Goal: Task Accomplishment & Management: Use online tool/utility

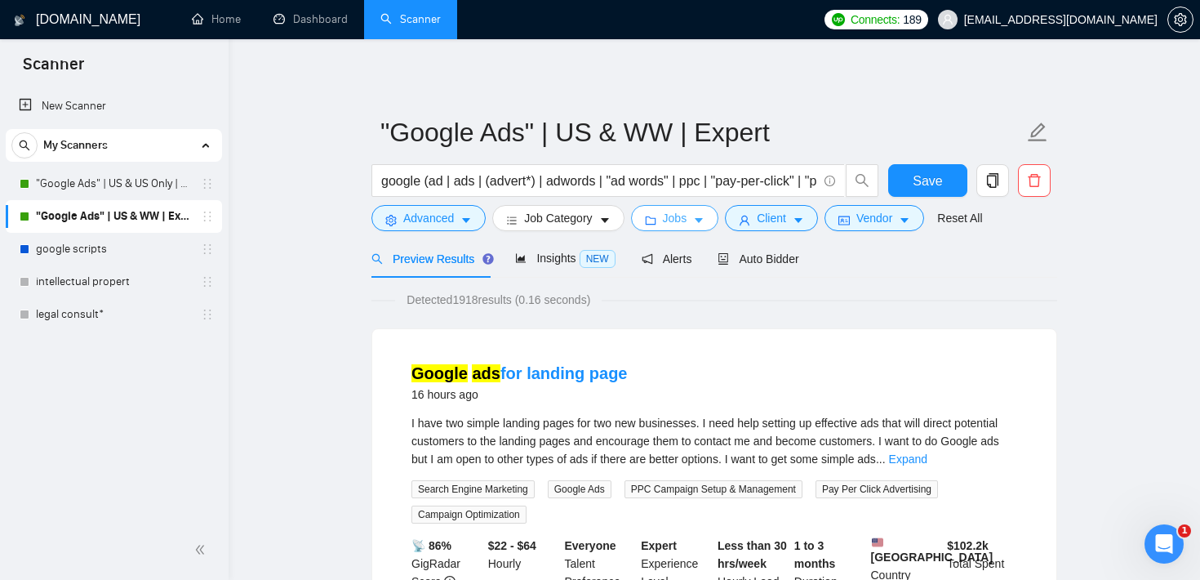
click at [675, 217] on span "Jobs" at bounding box center [675, 218] width 24 height 18
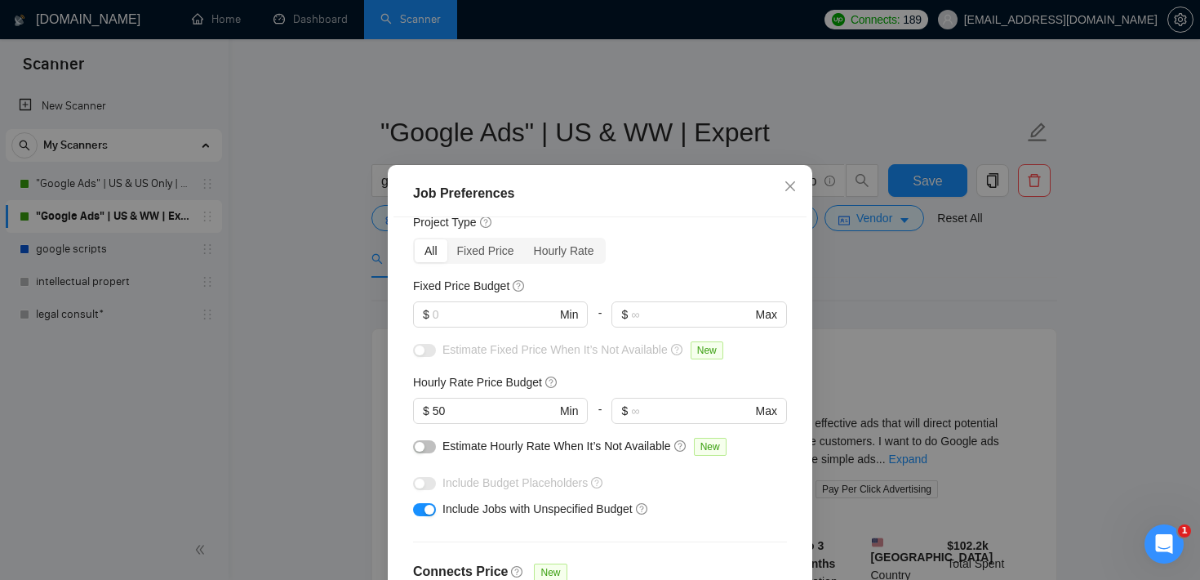
scroll to position [48, 0]
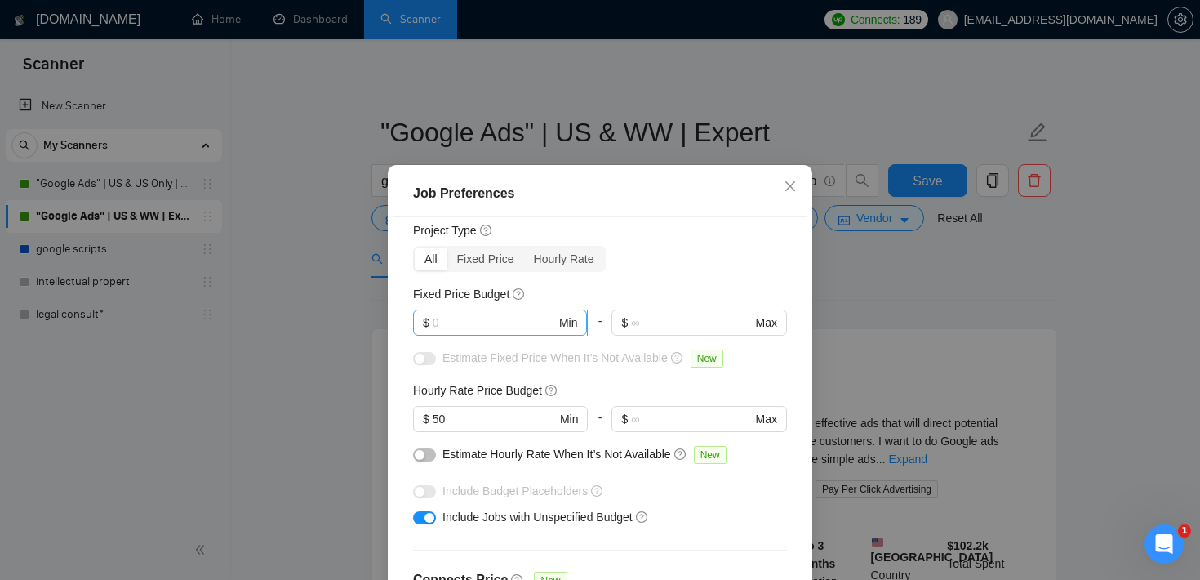
click at [498, 325] on input "text" at bounding box center [494, 323] width 123 height 18
click at [468, 410] on input "50" at bounding box center [494, 419] width 123 height 18
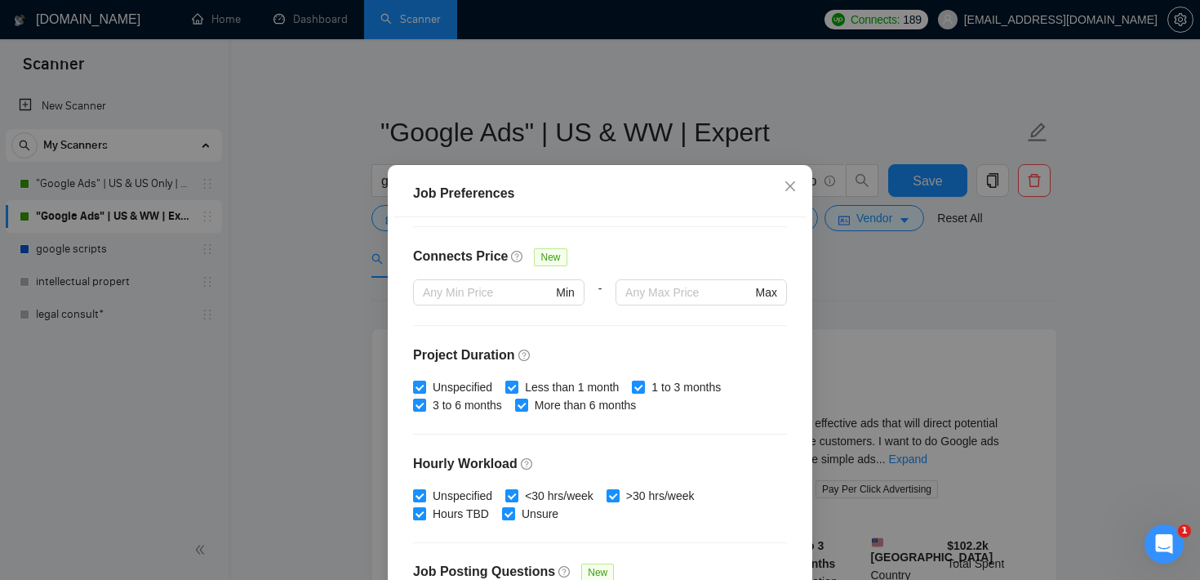
scroll to position [514, 0]
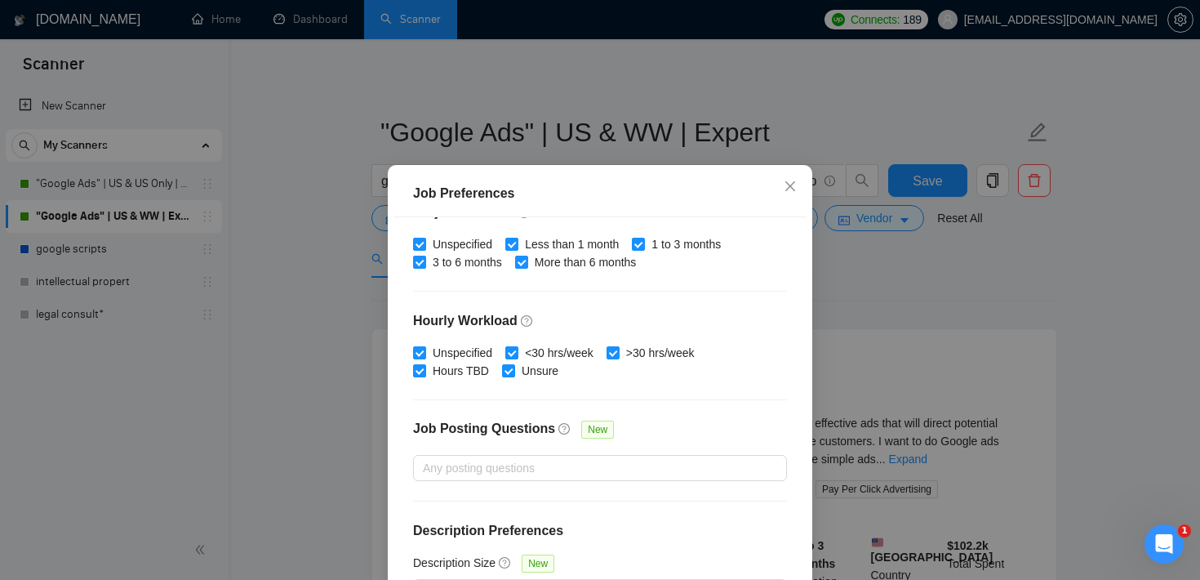
click at [848, 276] on div "Job Preferences Budget Project Type All Fixed Price Hourly Rate Fixed Price Bud…" at bounding box center [600, 290] width 1200 height 580
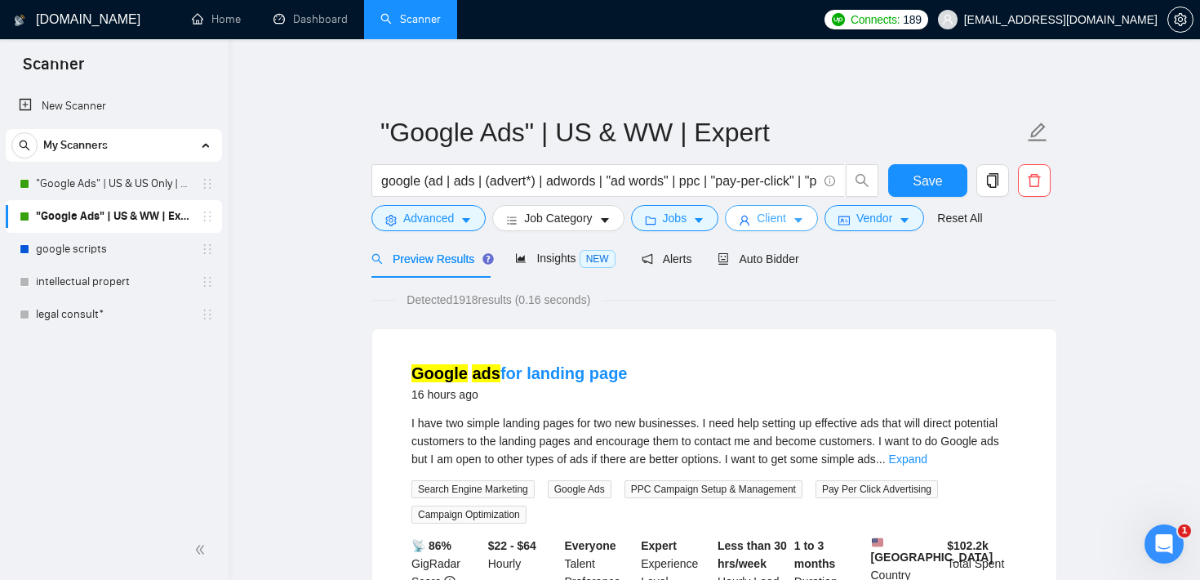
click at [774, 226] on span "Client" at bounding box center [771, 218] width 29 height 18
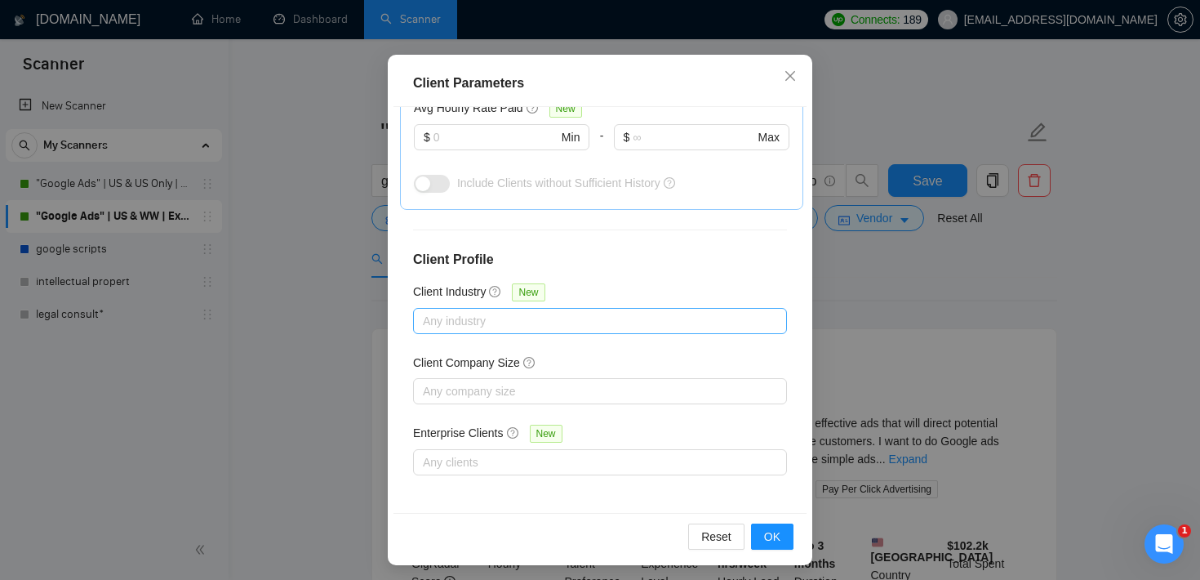
scroll to position [113, 0]
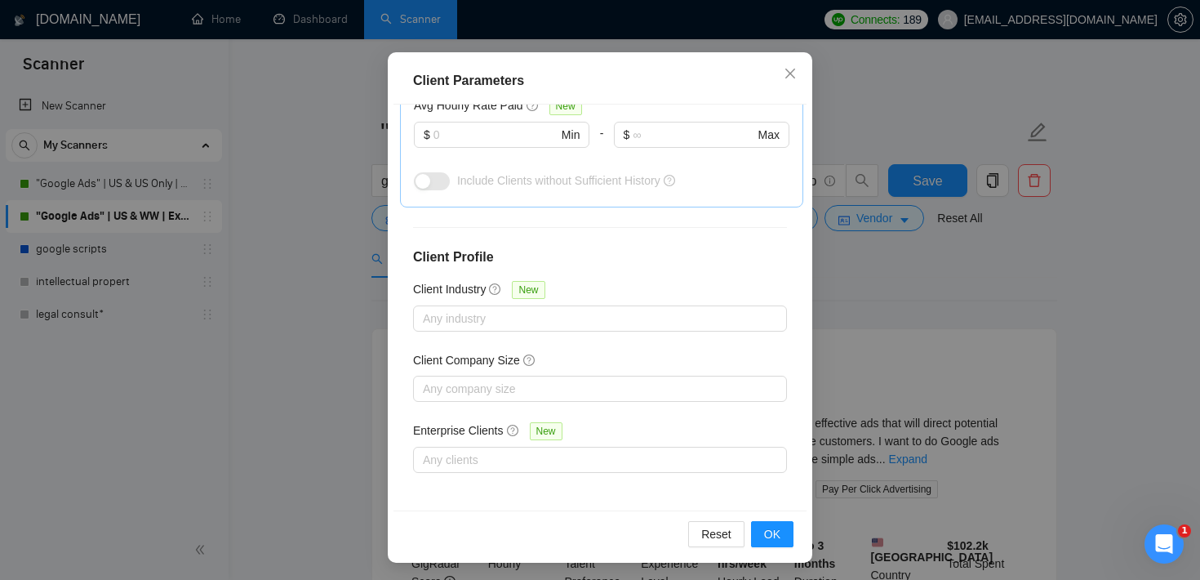
click at [829, 317] on div "Client Parameters Client Location Include Client Countries [GEOGRAPHIC_DATA] Ex…" at bounding box center [600, 290] width 1200 height 580
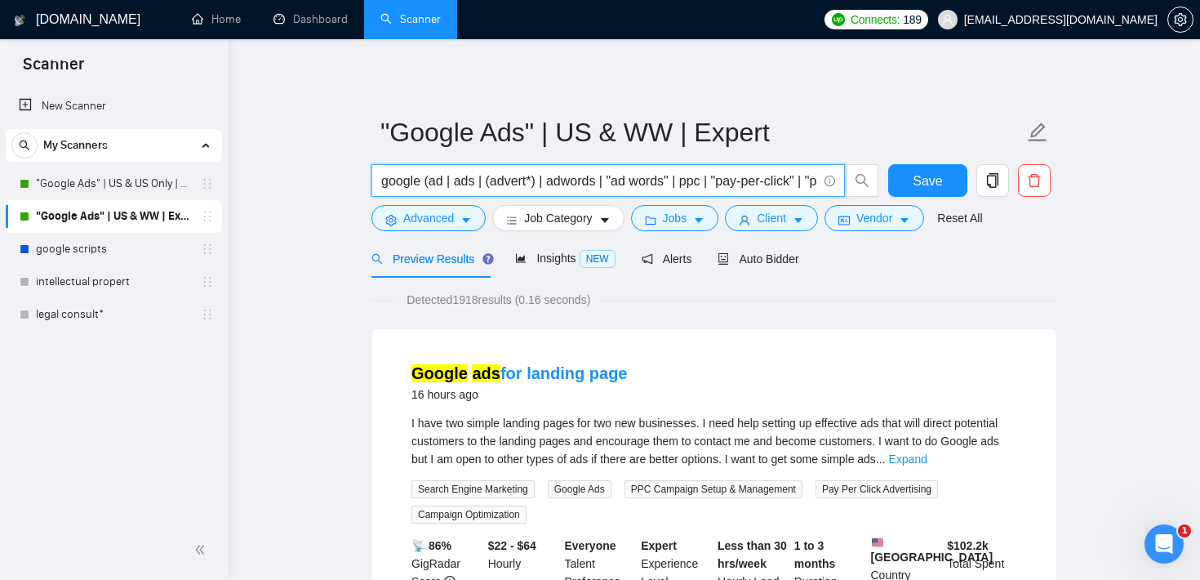
click at [420, 189] on input "google (ad | ads | (advert*) | adwords | "ad words" | ppc | "pay-per-click" | "…" at bounding box center [599, 181] width 436 height 20
click at [657, 217] on icon "folder" at bounding box center [650, 220] width 11 height 11
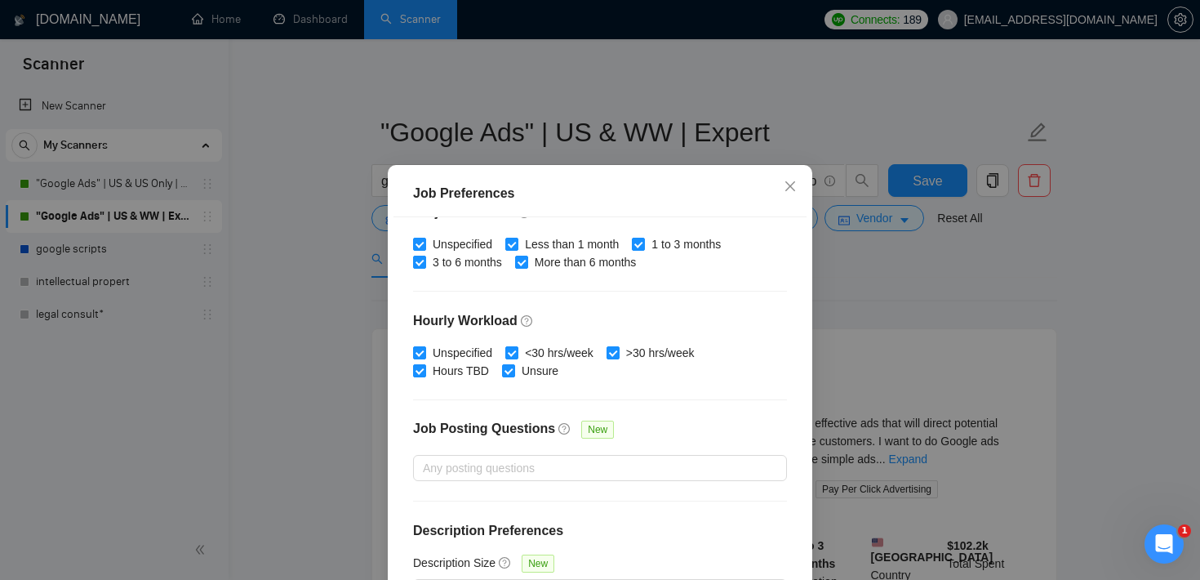
scroll to position [0, 0]
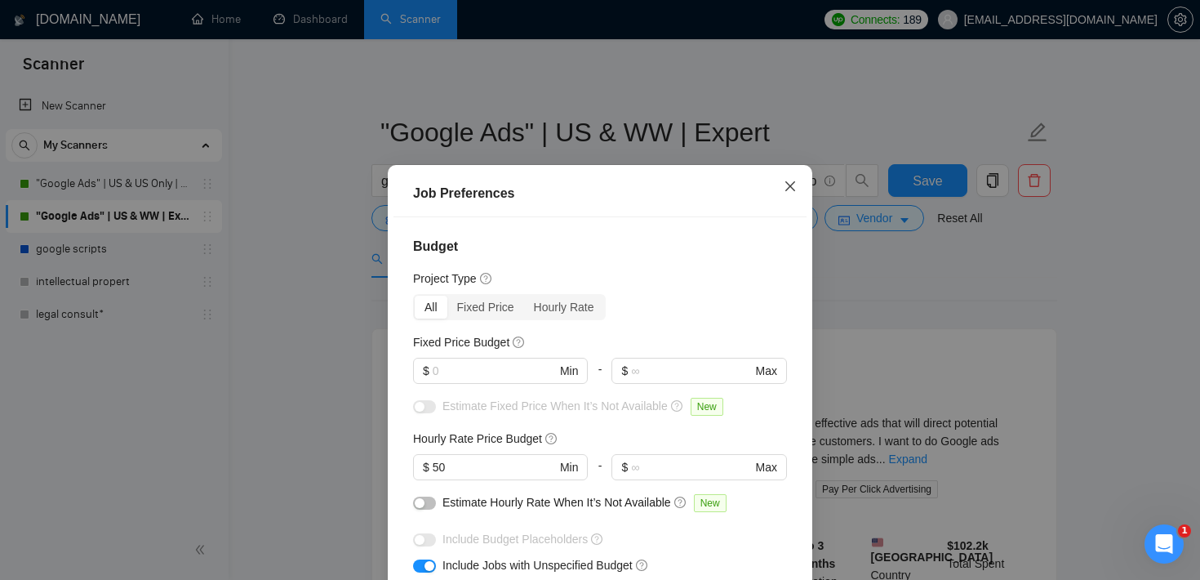
click at [790, 193] on icon "close" at bounding box center [790, 186] width 13 height 13
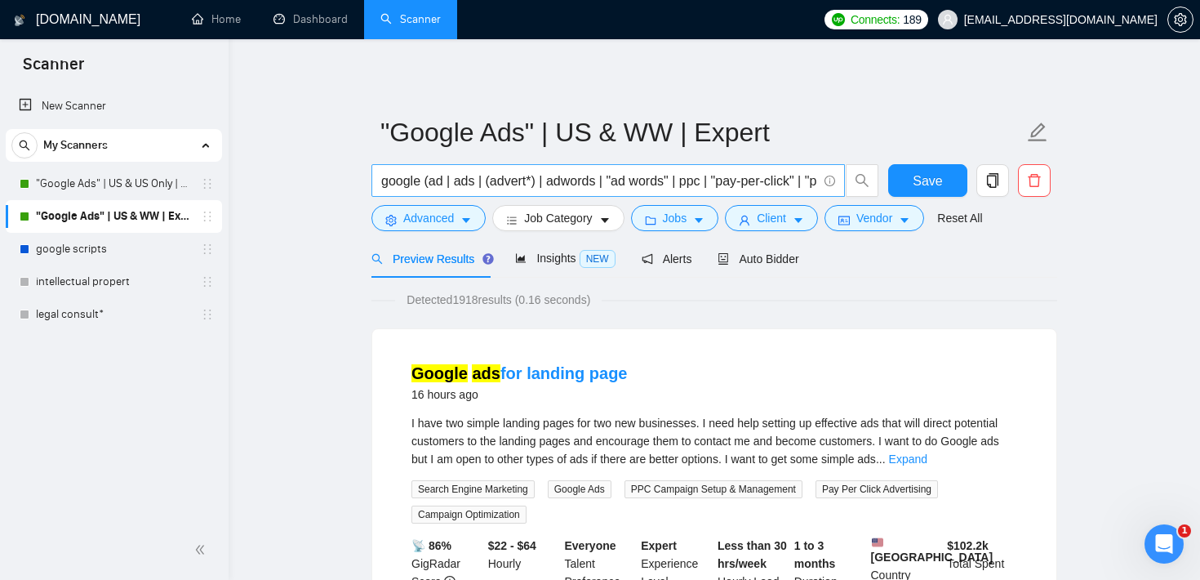
click at [478, 171] on input "google (ad | ads | (advert*) | adwords | "ad words" | ppc | "pay-per-click" | "…" at bounding box center [599, 181] width 436 height 20
click at [476, 176] on input "google (ad | ads | (advert*) | adwords | "ad words" | ppc | "pay-per-click" | "…" at bounding box center [599, 181] width 436 height 20
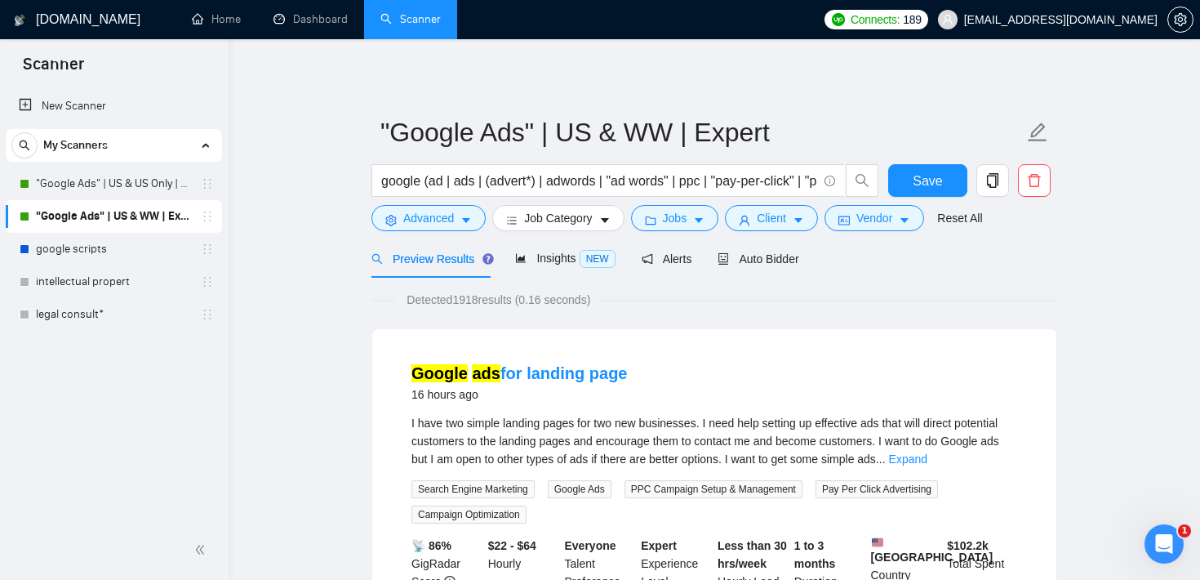
click at [762, 264] on span "Auto Bidder" at bounding box center [758, 258] width 81 height 13
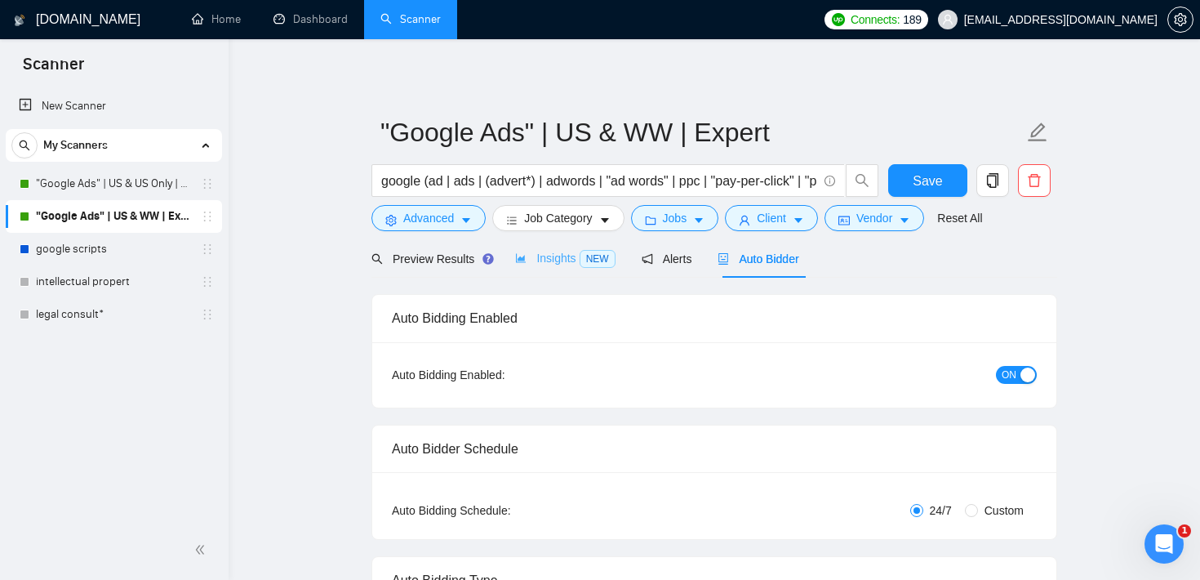
click at [548, 247] on div "Insights NEW" at bounding box center [565, 258] width 100 height 38
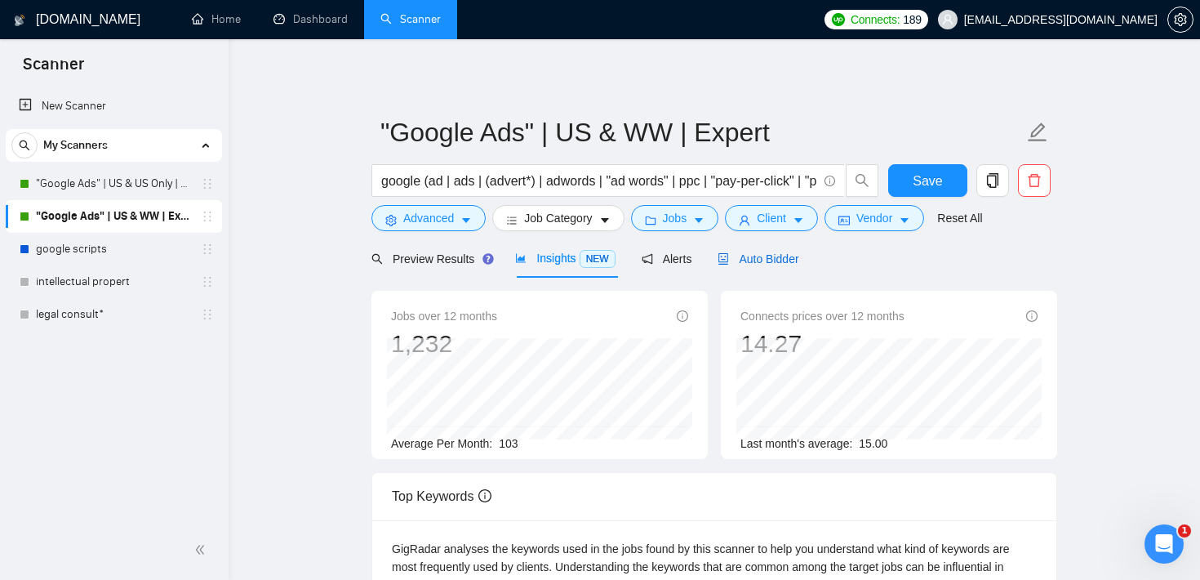
click at [786, 257] on span "Auto Bidder" at bounding box center [758, 258] width 81 height 13
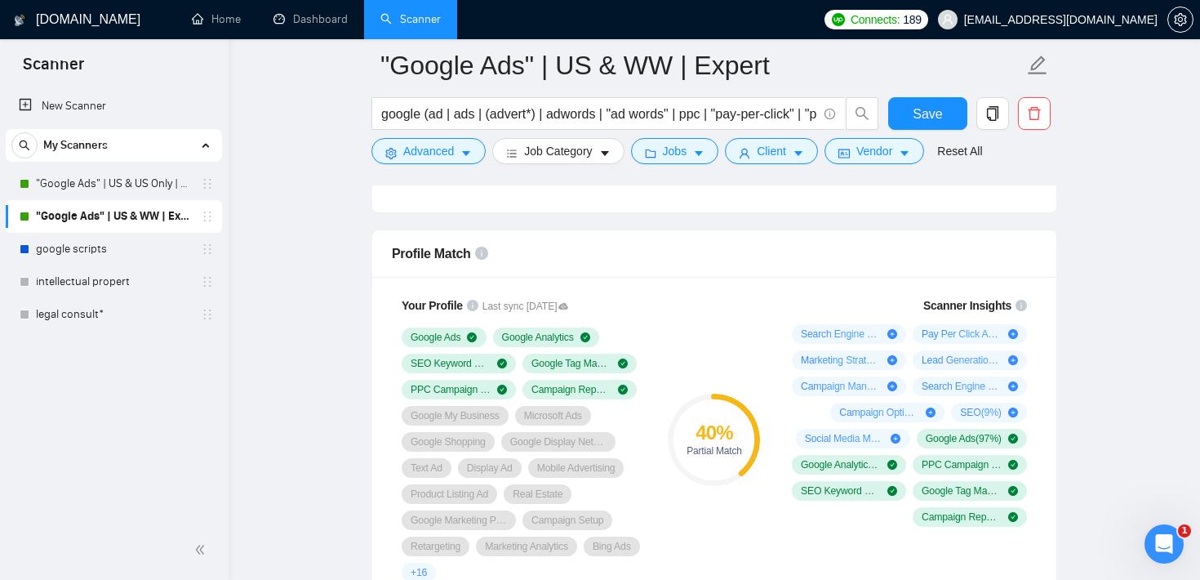
scroll to position [1024, 0]
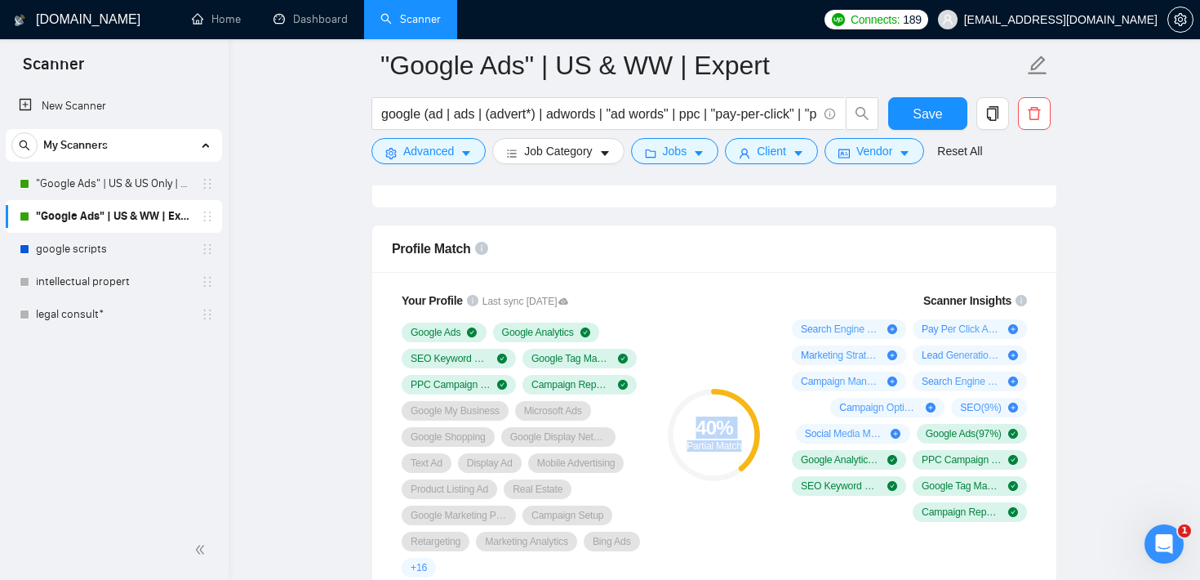
drag, startPoint x: 693, startPoint y: 423, endPoint x: 754, endPoint y: 442, distance: 63.3
click at [754, 442] on div "40 % Partial Match" at bounding box center [714, 434] width 92 height 33
click at [753, 361] on div "40 % Partial Match" at bounding box center [714, 434] width 109 height 305
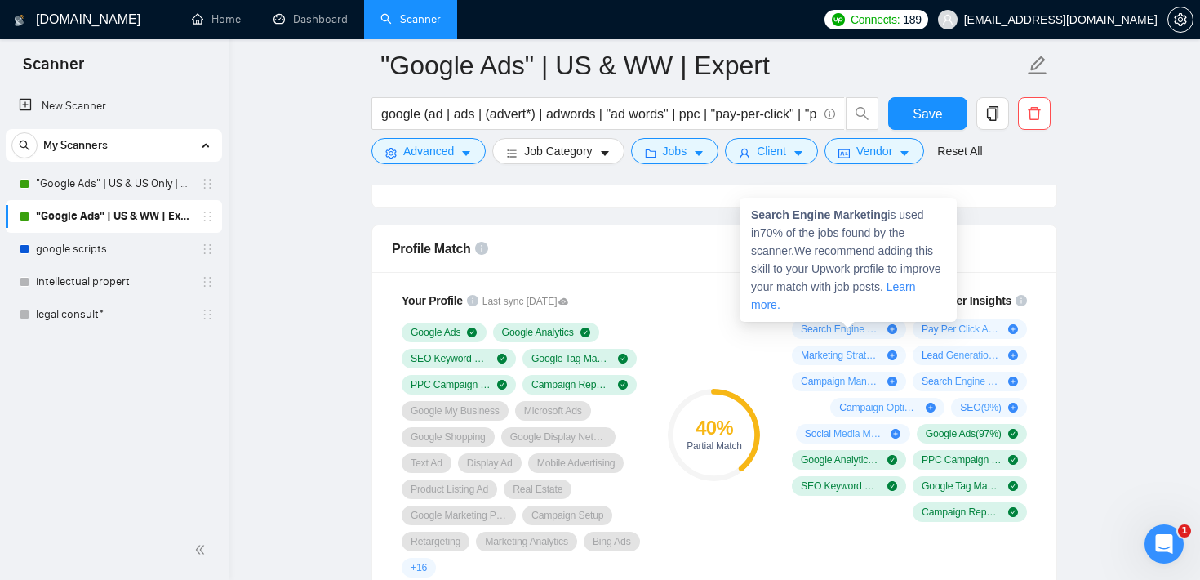
click at [633, 284] on div "Your Profile Last sync [DATE] Google Ads Google Analytics SEO Keyword Research …" at bounding box center [522, 434] width 261 height 305
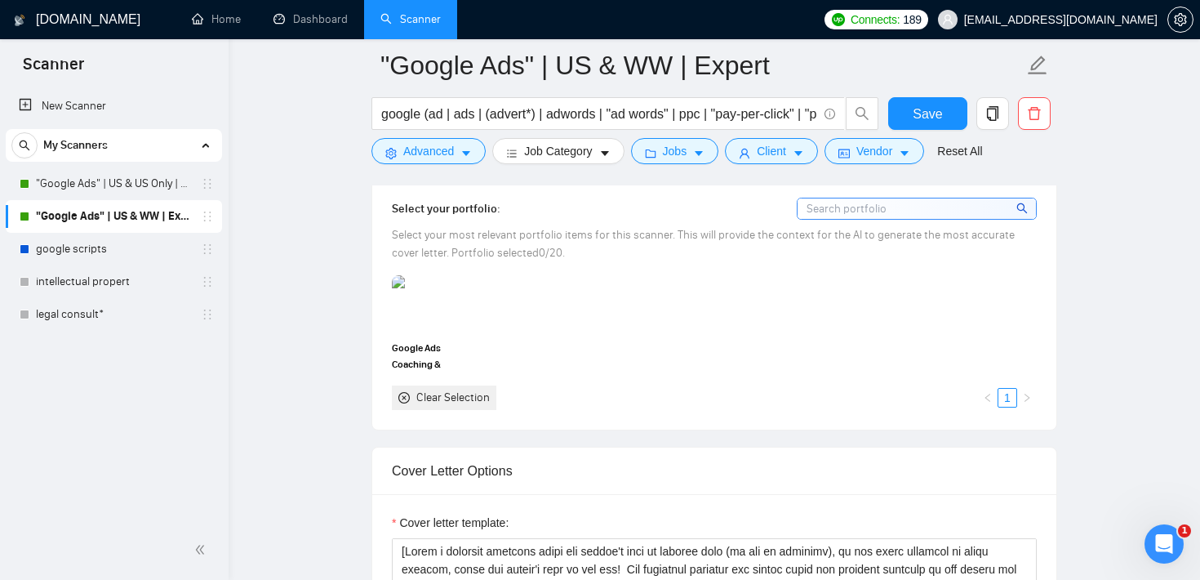
scroll to position [1472, 0]
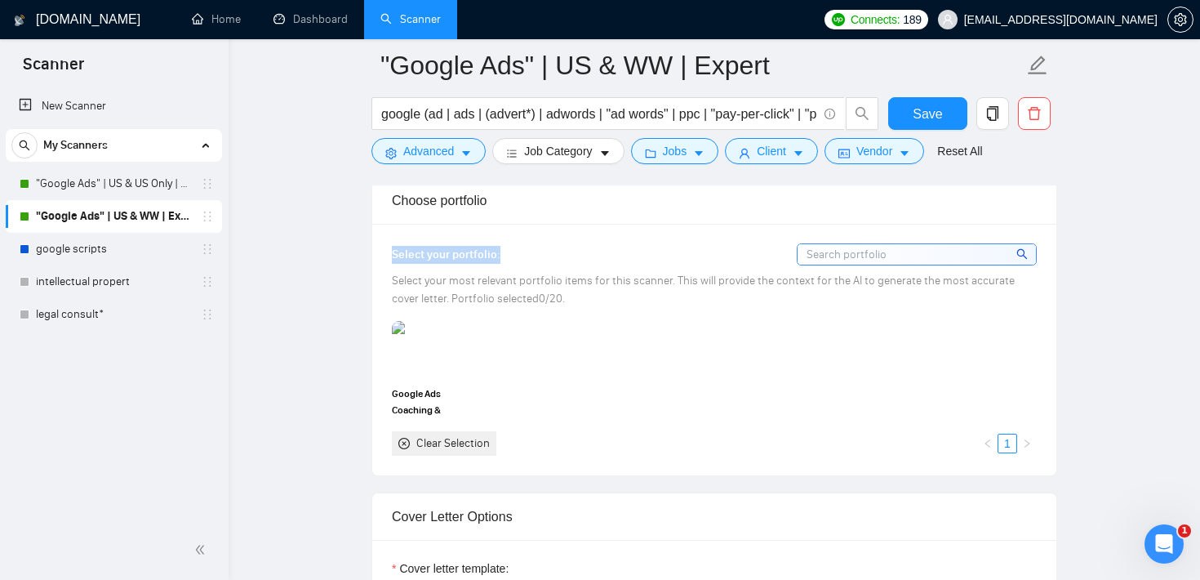
drag, startPoint x: 510, startPoint y: 253, endPoint x: 376, endPoint y: 253, distance: 134.7
click at [376, 253] on div "Select your portfolio: Select your most relevant portfolio items for this scann…" at bounding box center [714, 349] width 684 height 251
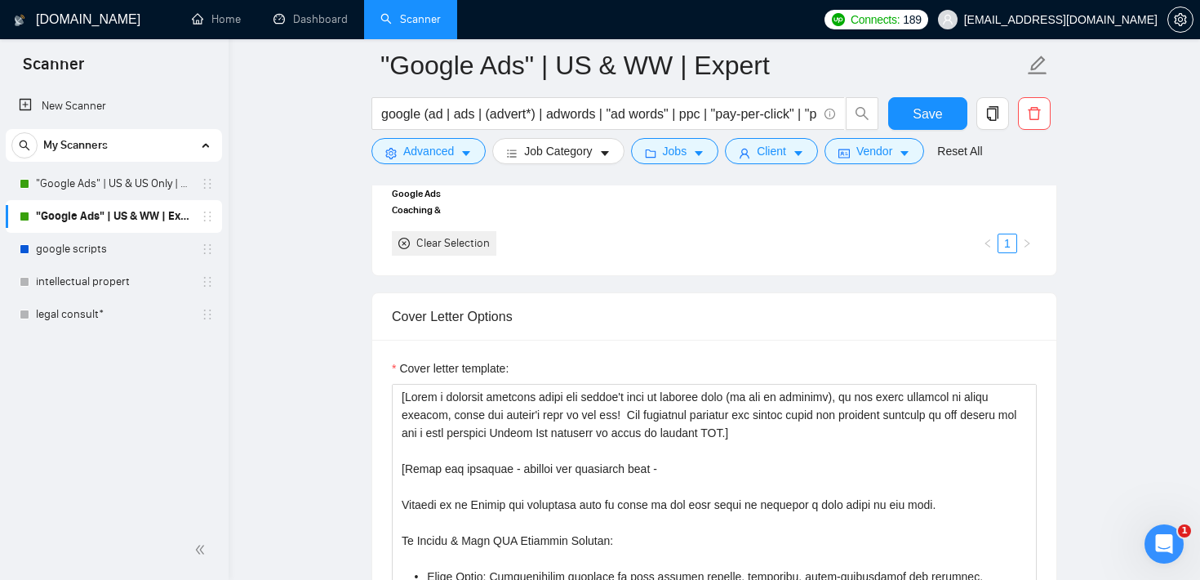
scroll to position [1673, 0]
drag, startPoint x: 528, startPoint y: 367, endPoint x: 397, endPoint y: 364, distance: 130.7
click at [397, 364] on div "Cover letter template:" at bounding box center [714, 370] width 645 height 24
click at [597, 305] on div "Cover Letter Options" at bounding box center [714, 315] width 645 height 47
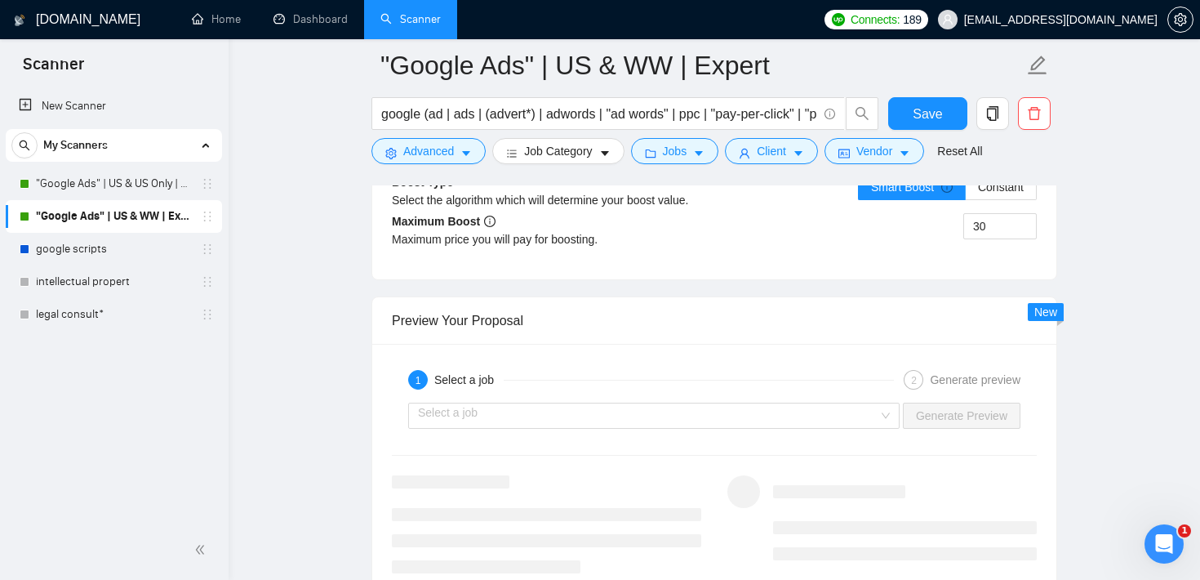
scroll to position [3044, 0]
click at [570, 415] on input "search" at bounding box center [648, 413] width 461 height 24
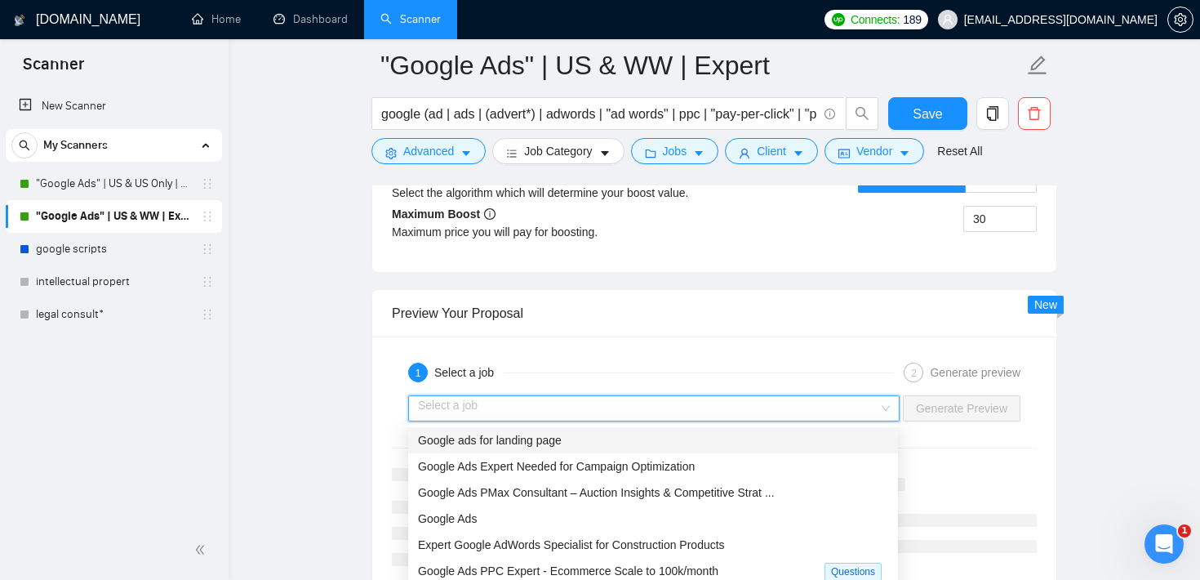
scroll to position [3062, 0]
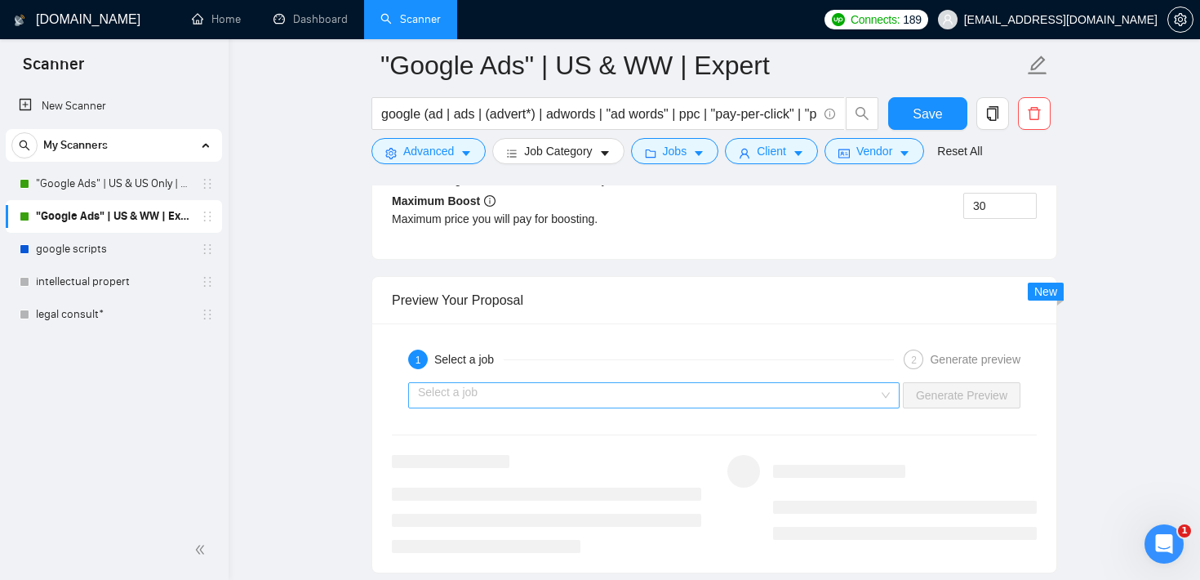
click at [580, 388] on input "search" at bounding box center [648, 395] width 461 height 24
click at [1157, 543] on icon "Open Intercom Messenger" at bounding box center [1162, 541] width 27 height 27
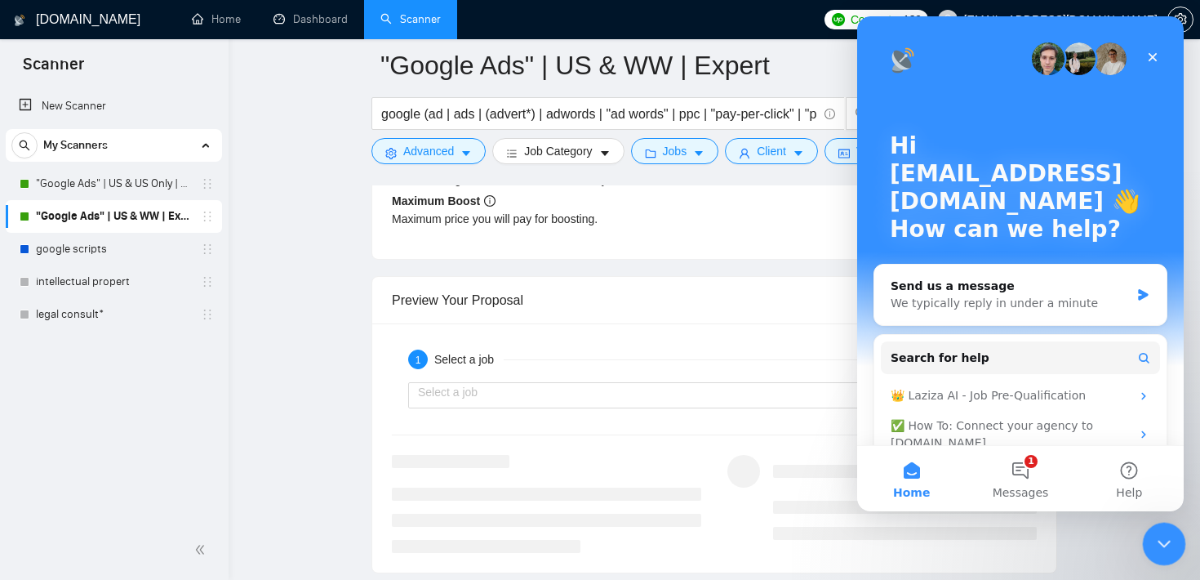
click at [1157, 542] on icon "Close Intercom Messenger" at bounding box center [1162, 542] width 20 height 20
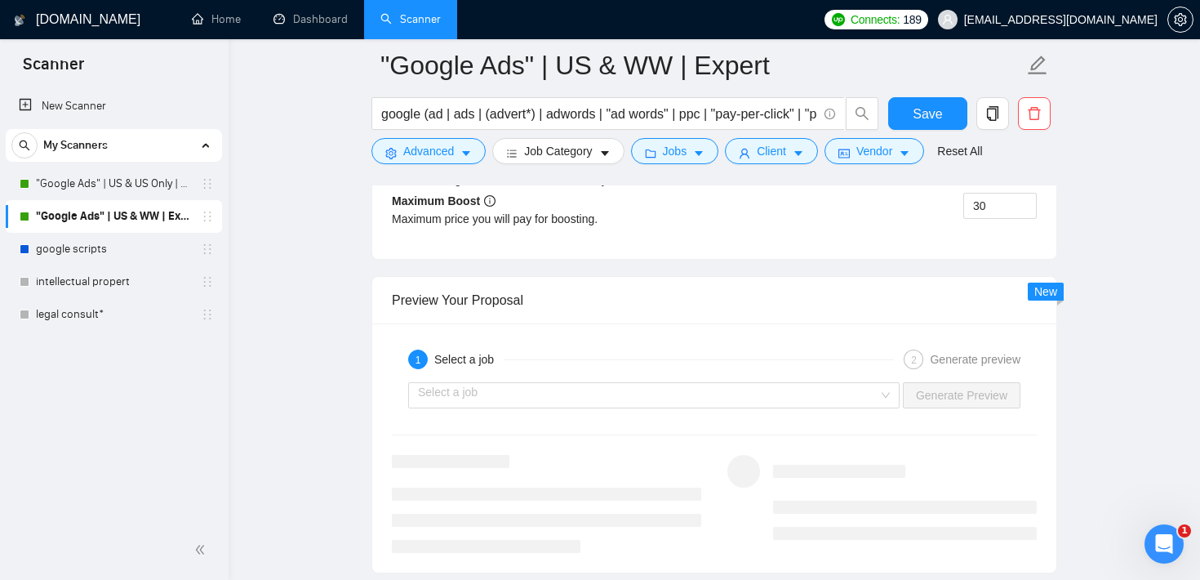
click at [216, 26] on link "Home" at bounding box center [216, 19] width 49 height 14
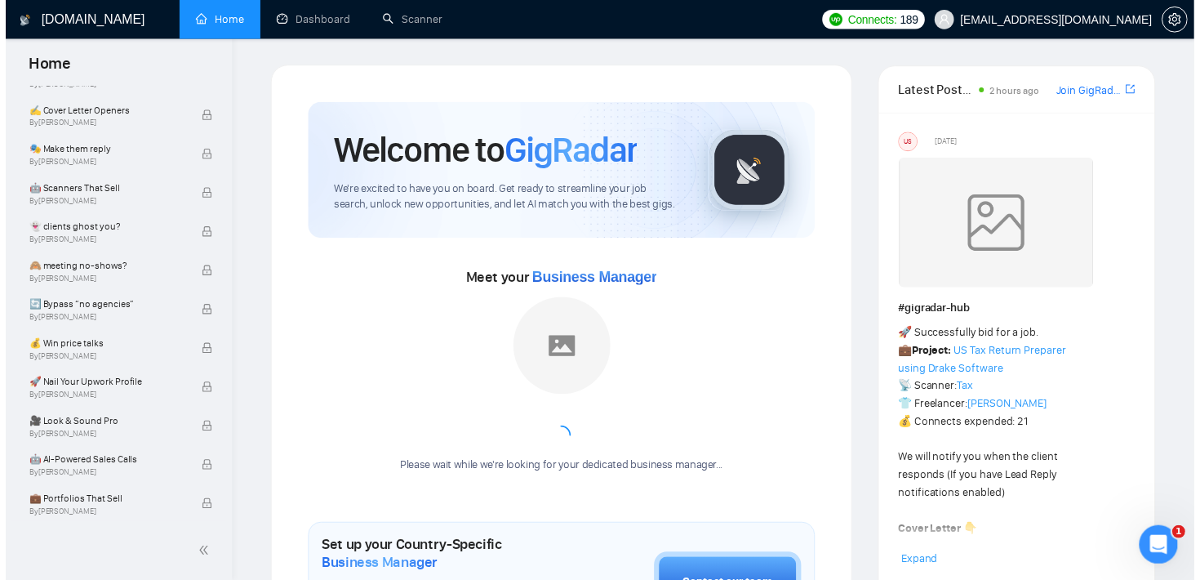
scroll to position [1061, 0]
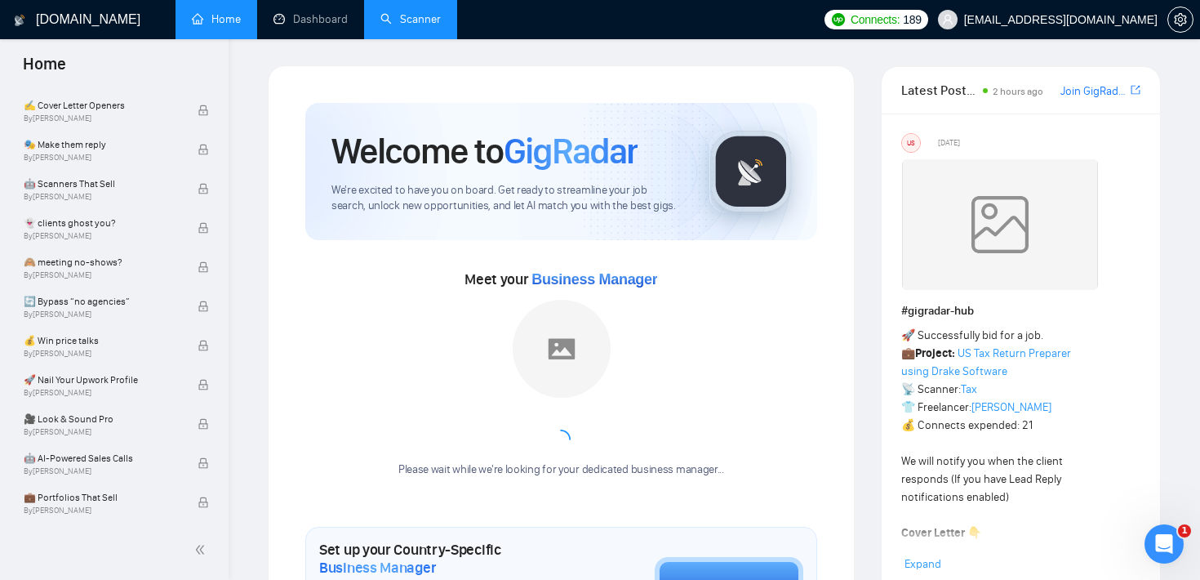
click at [439, 26] on link "Scanner" at bounding box center [411, 19] width 60 height 14
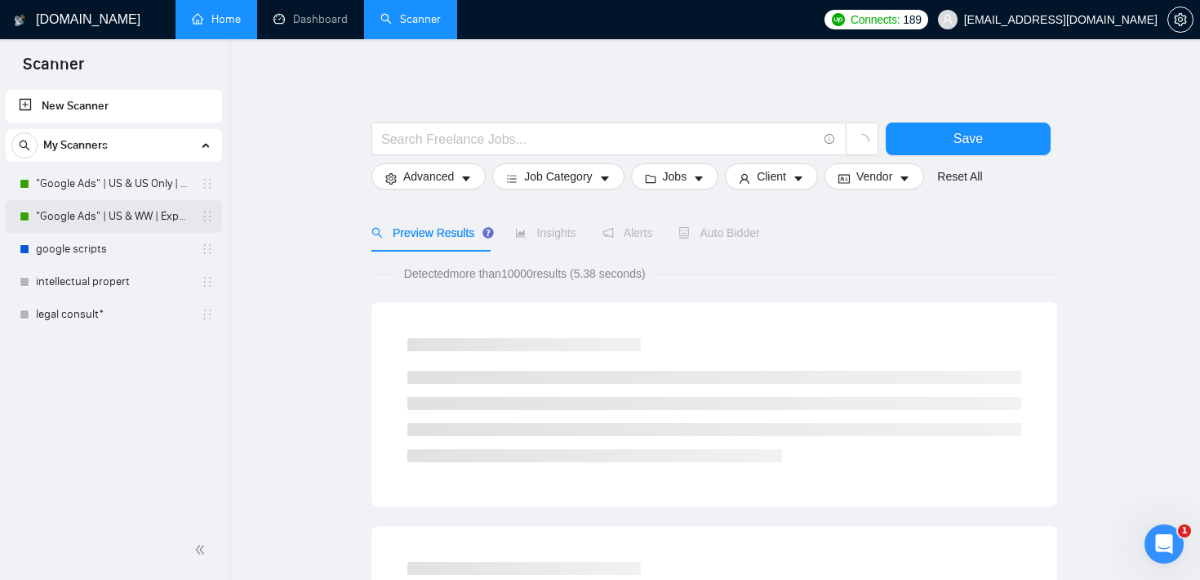
click at [123, 213] on link ""Google Ads" | US & WW | Expert" at bounding box center [113, 216] width 155 height 33
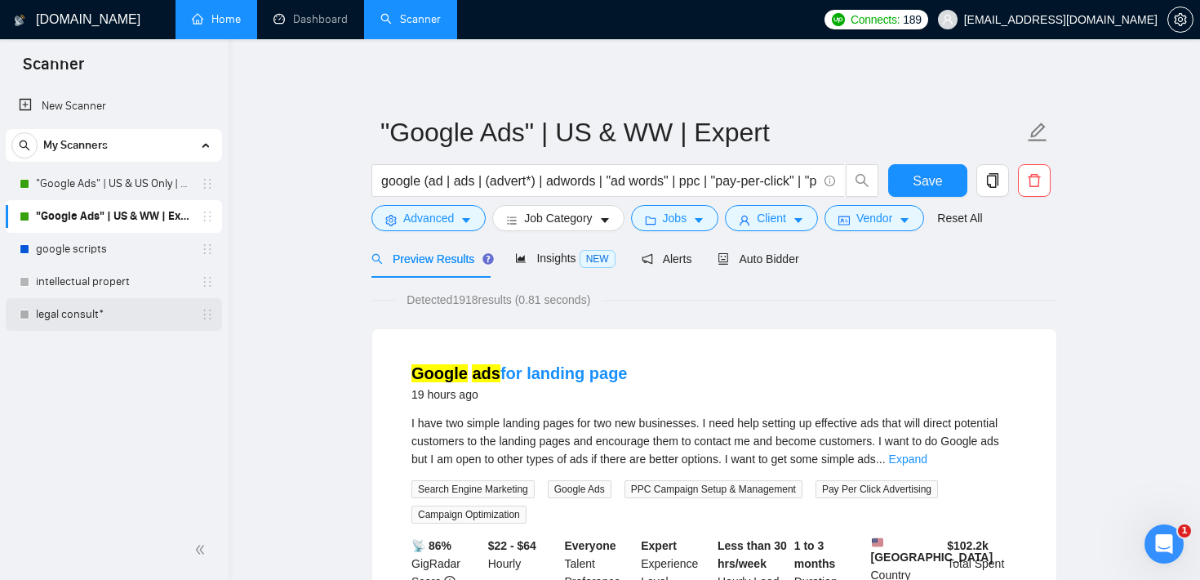
click at [100, 323] on link "legal consult*" at bounding box center [113, 314] width 155 height 33
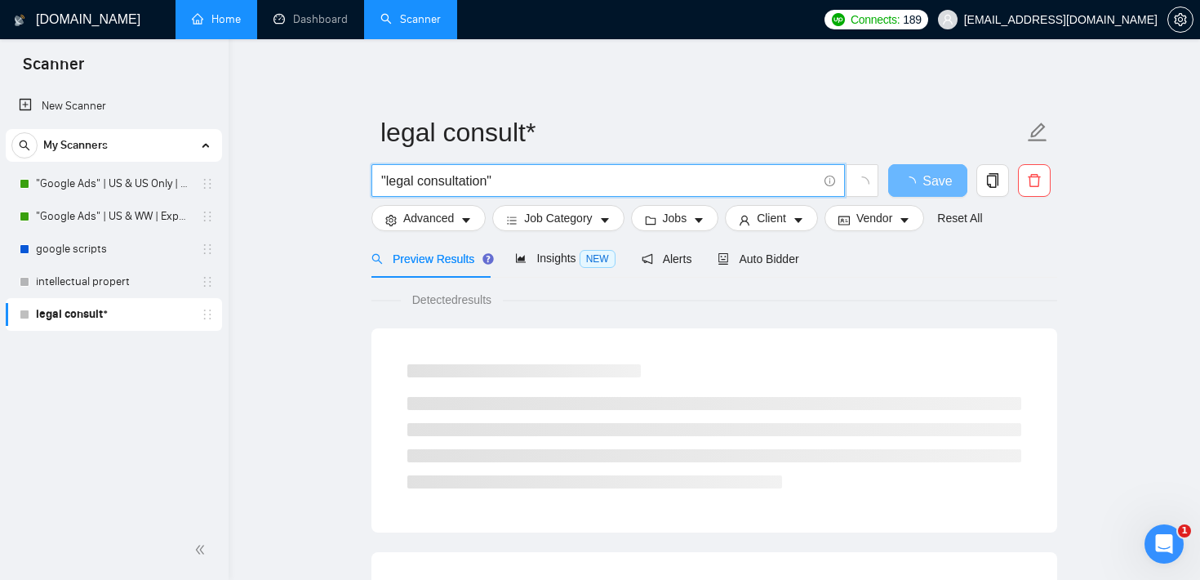
click at [470, 188] on input ""legal consultation"" at bounding box center [599, 181] width 436 height 20
type input "aws | azure | kubernetes"
click at [688, 216] on span "Jobs" at bounding box center [675, 218] width 24 height 18
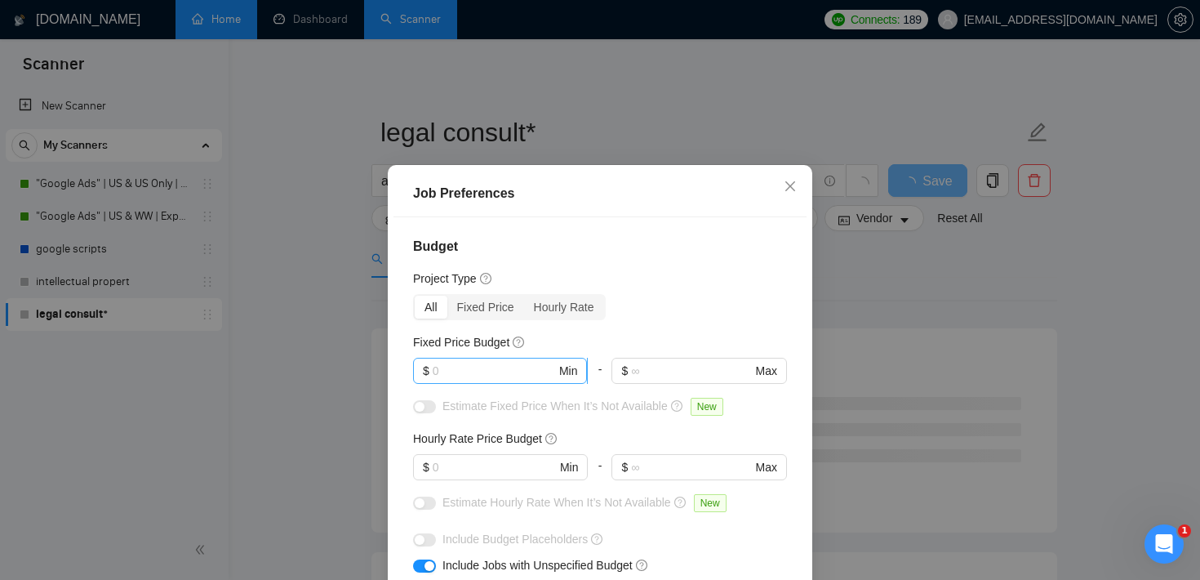
click at [500, 368] on input "text" at bounding box center [494, 371] width 123 height 18
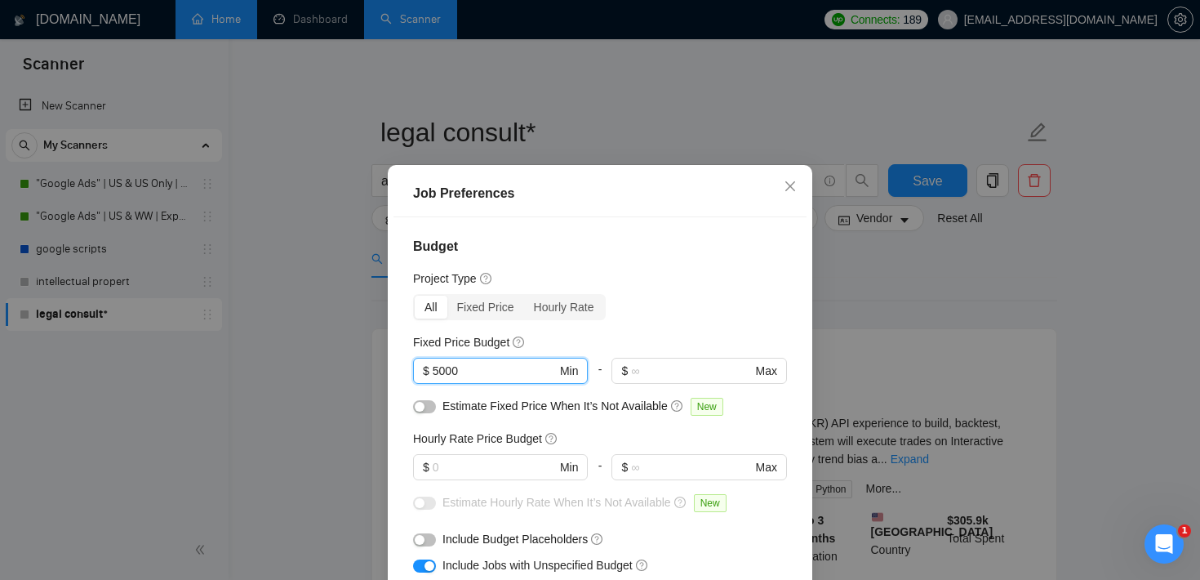
type input "5000"
click at [425, 402] on button "button" at bounding box center [424, 406] width 23 height 13
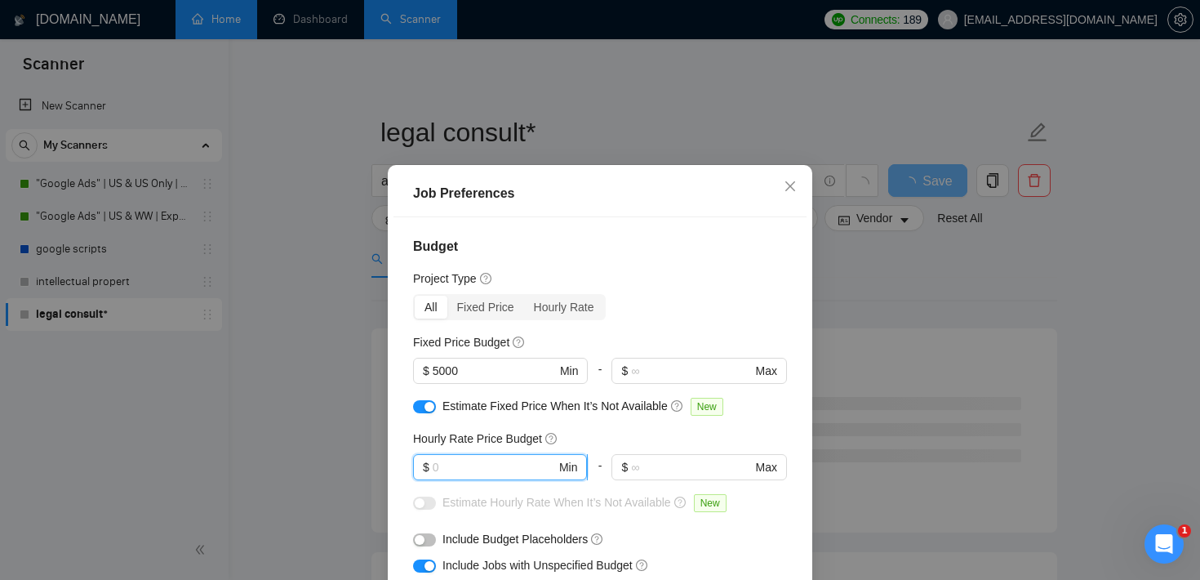
click at [445, 470] on input "text" at bounding box center [494, 467] width 123 height 18
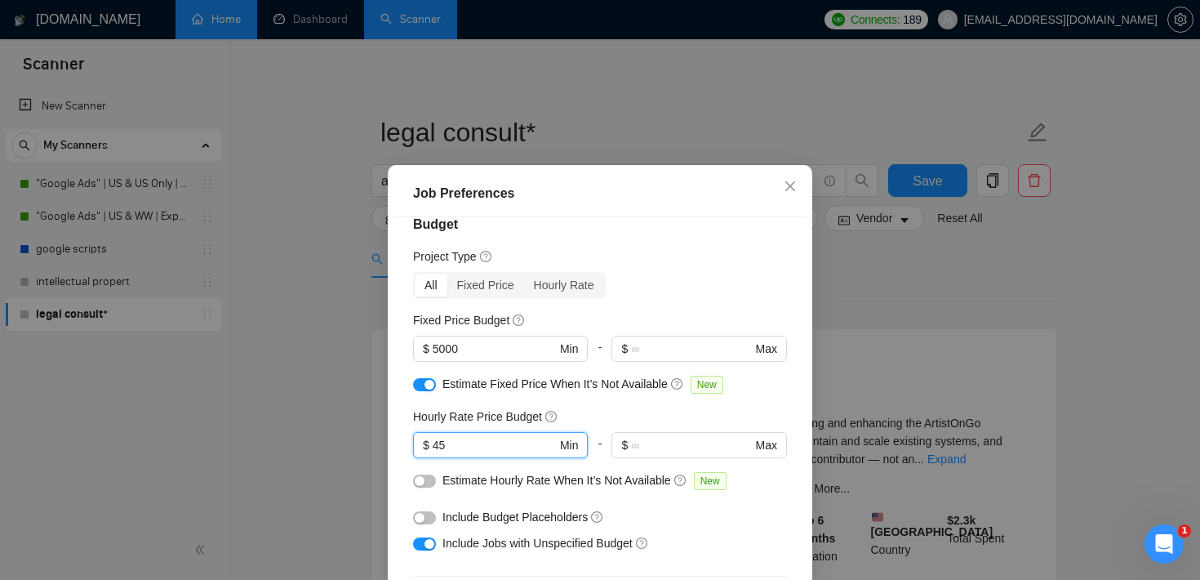
scroll to position [29, 0]
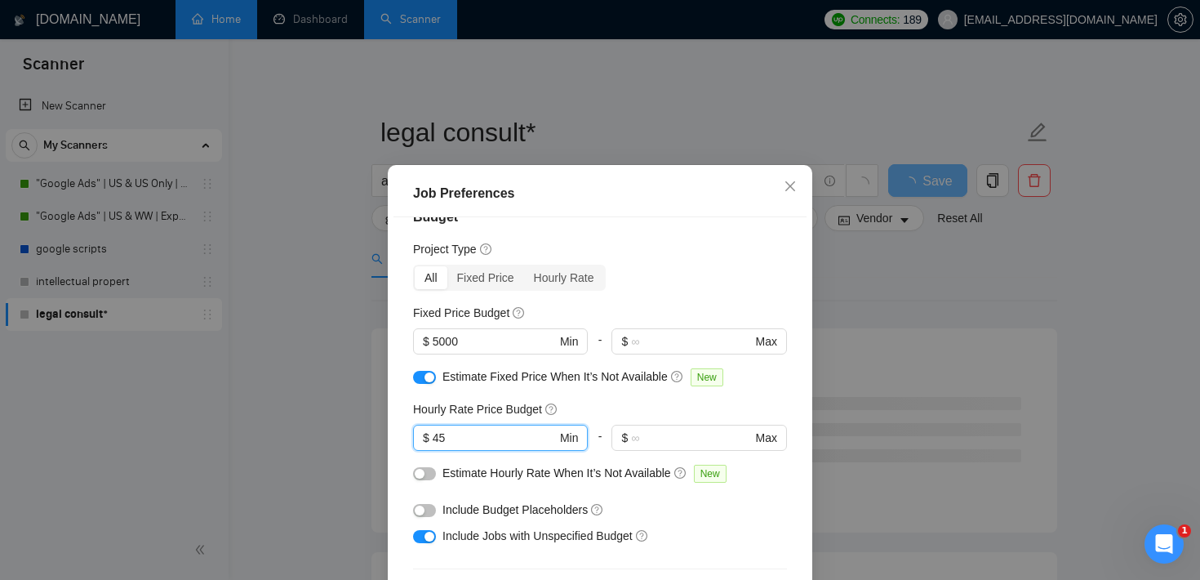
type input "45"
click at [422, 472] on div "button" at bounding box center [420, 474] width 10 height 10
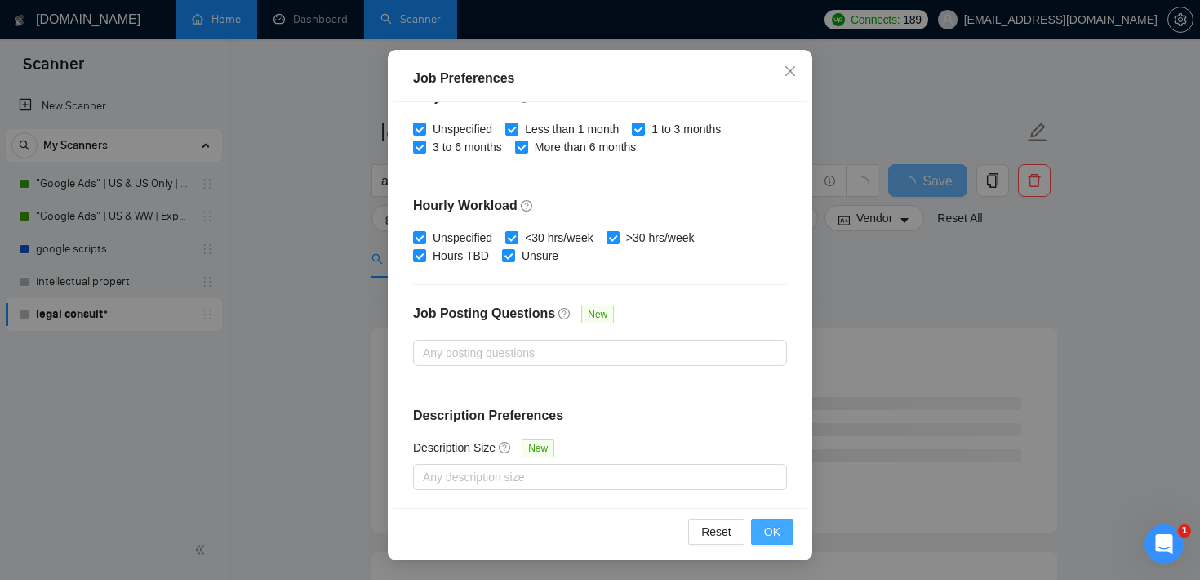
click at [783, 528] on button "OK" at bounding box center [772, 532] width 42 height 26
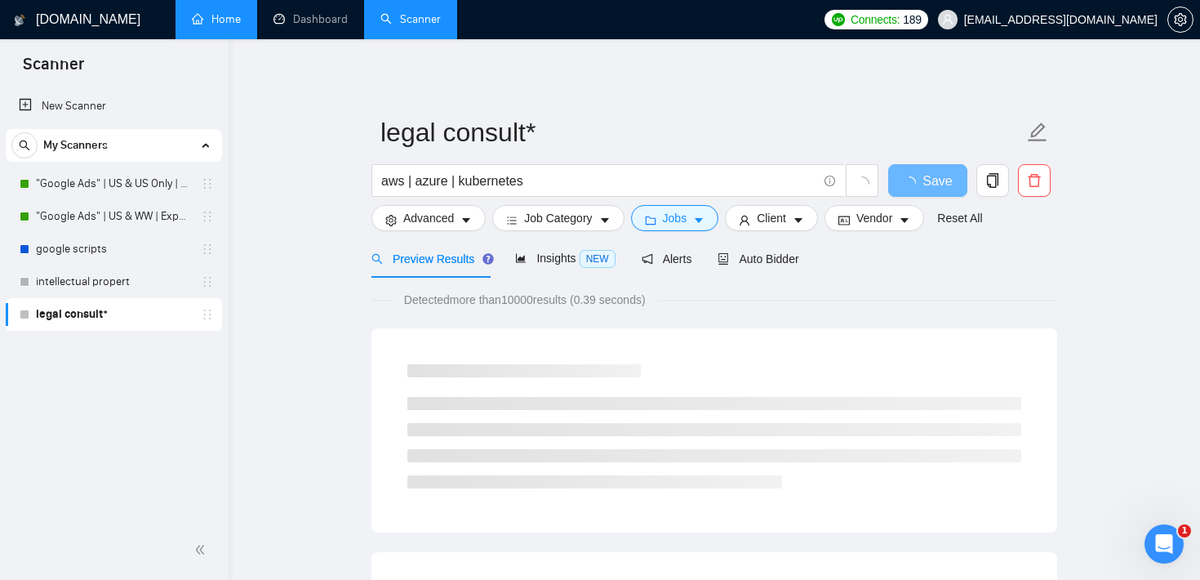
scroll to position [48, 0]
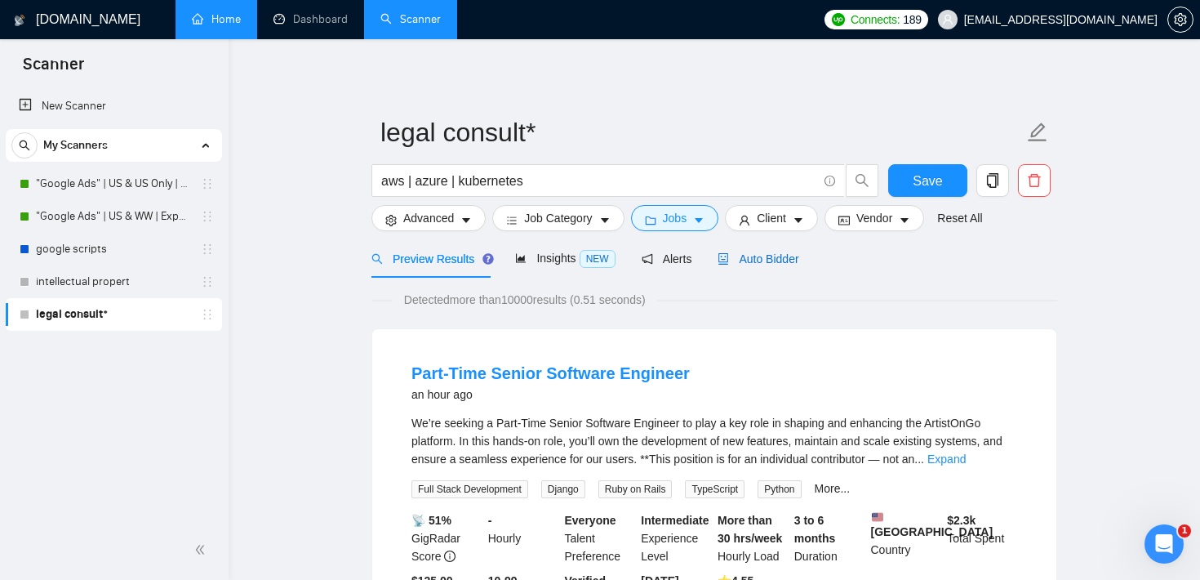
click at [762, 255] on span "Auto Bidder" at bounding box center [758, 258] width 81 height 13
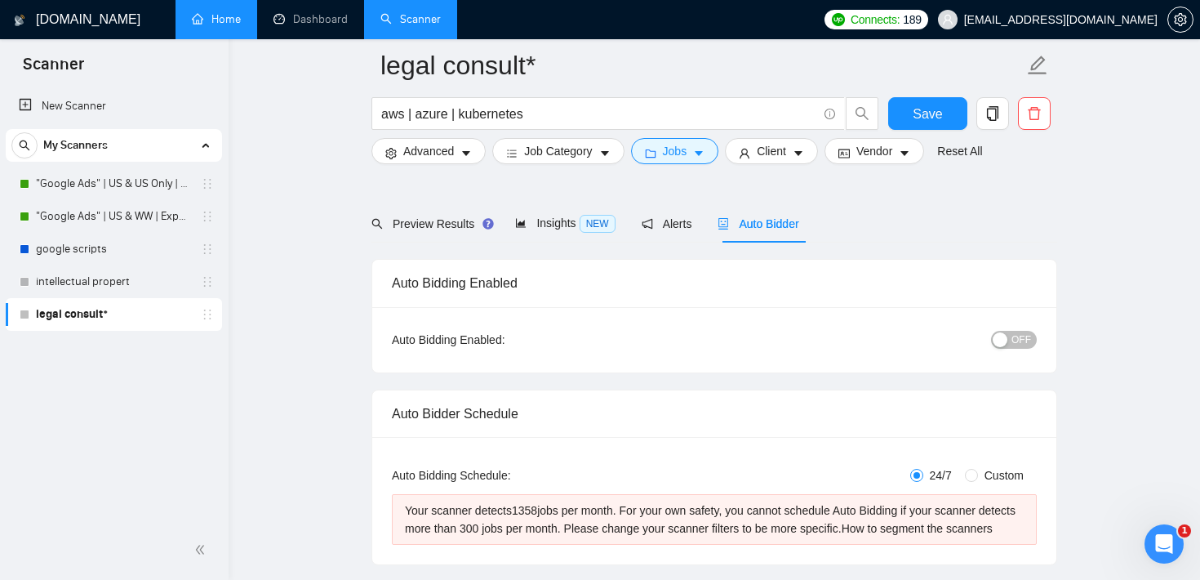
scroll to position [111, 0]
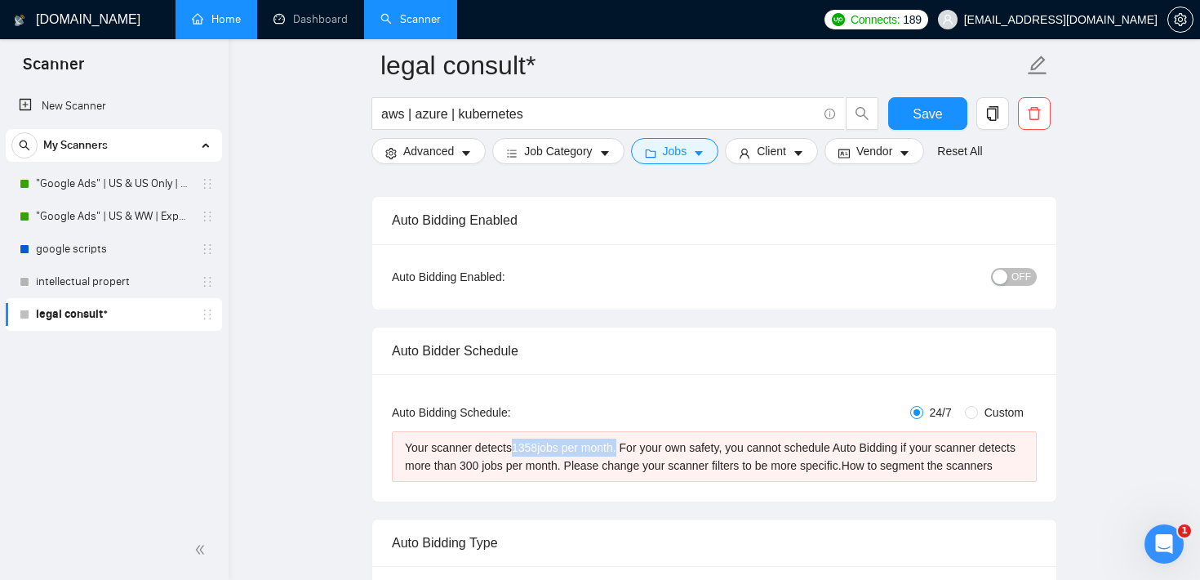
drag, startPoint x: 516, startPoint y: 443, endPoint x: 630, endPoint y: 446, distance: 114.4
click at [630, 446] on div "Your scanner detects 1358 jobs per month. For your own safety, you cannot sched…" at bounding box center [714, 457] width 619 height 36
click at [688, 146] on span "Jobs" at bounding box center [675, 151] width 24 height 18
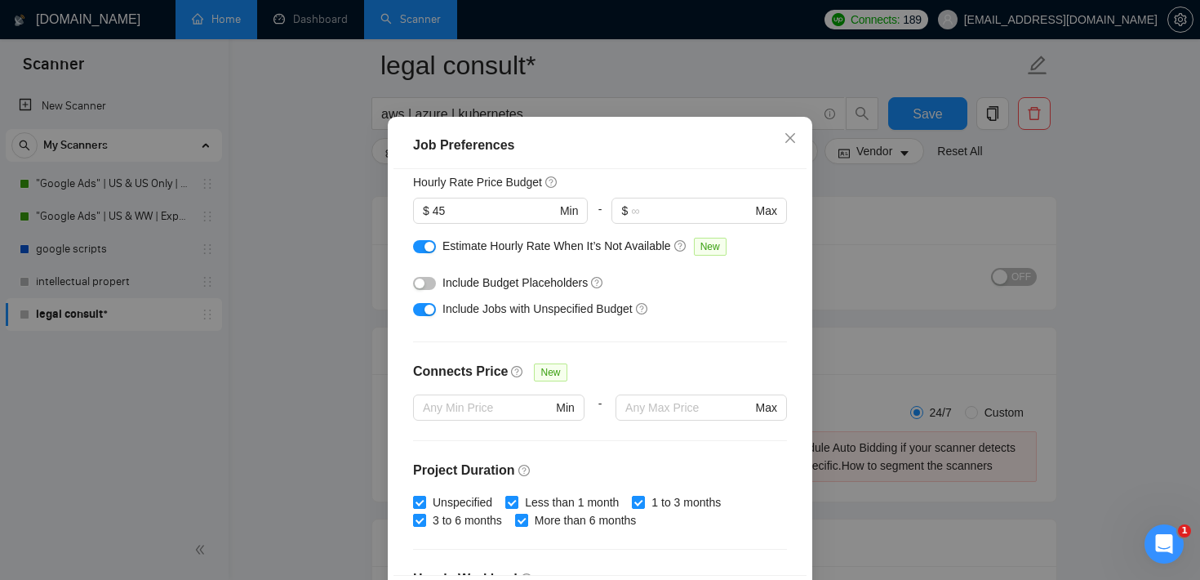
scroll to position [201, 0]
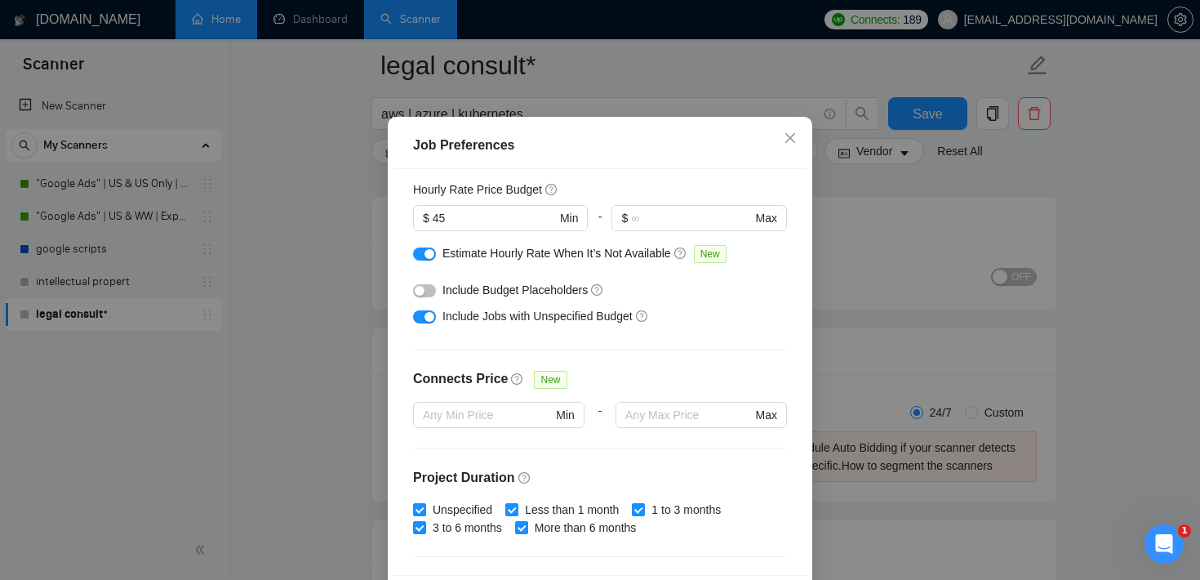
click at [423, 323] on button "button" at bounding box center [424, 316] width 23 height 13
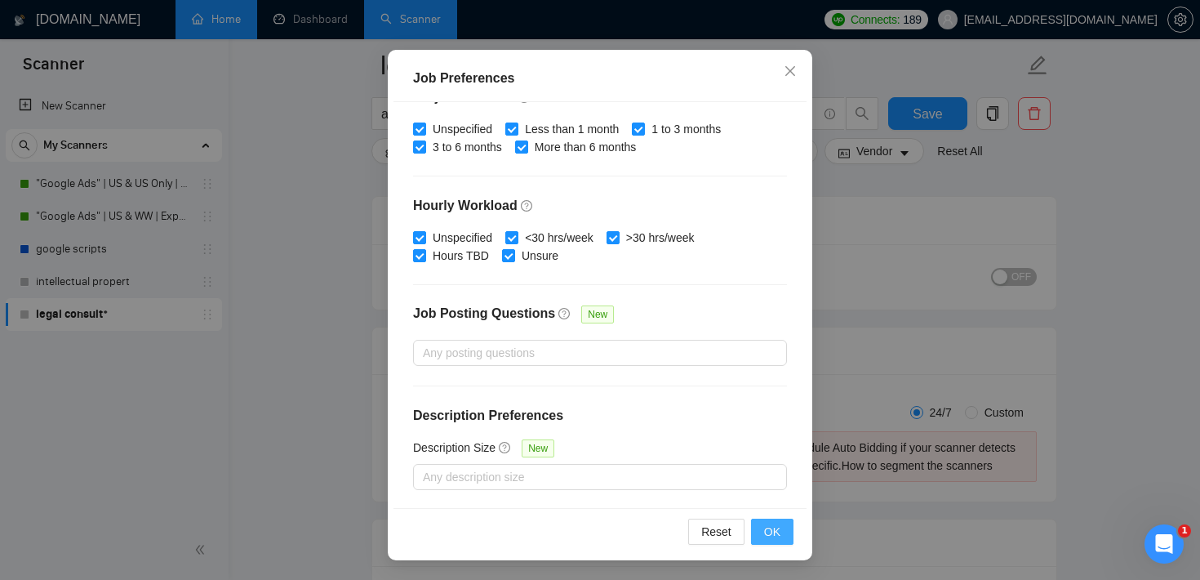
click at [780, 531] on button "OK" at bounding box center [772, 532] width 42 height 26
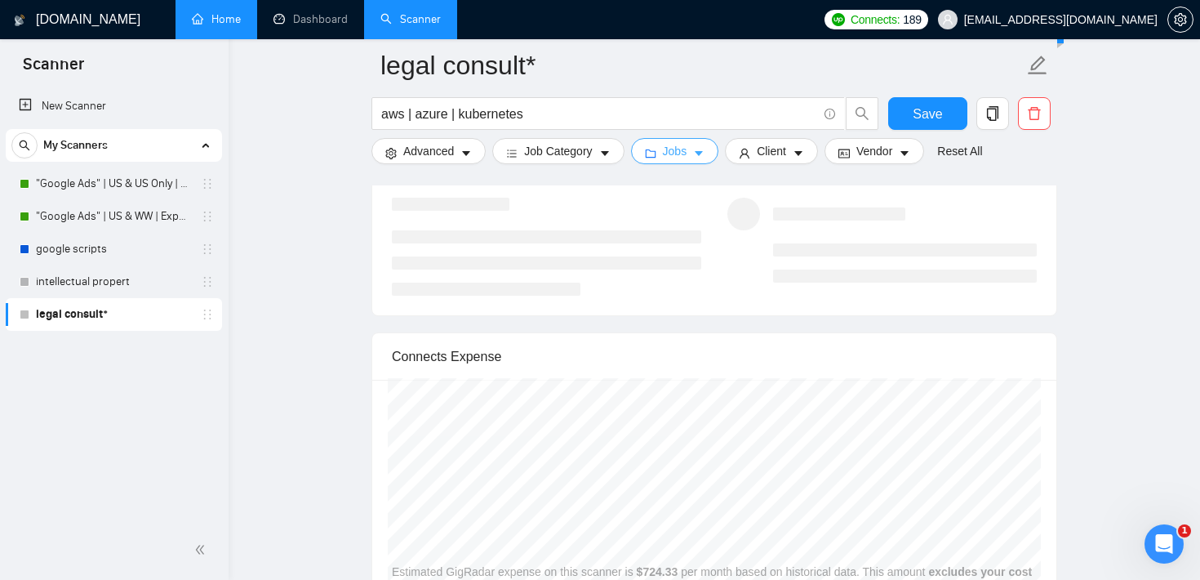
scroll to position [3365, 0]
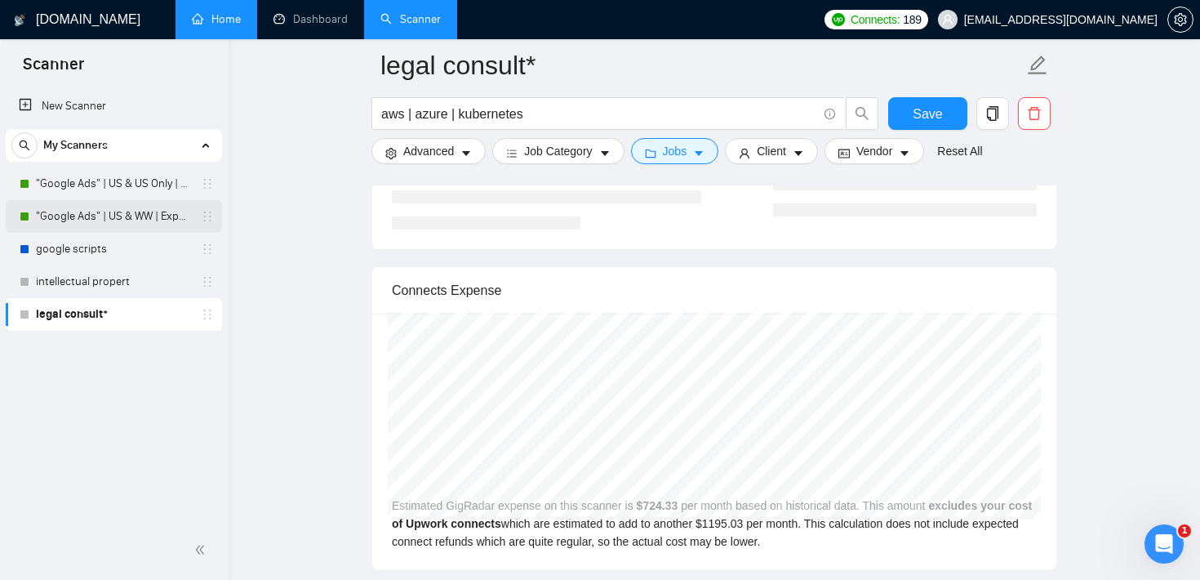
click at [126, 208] on link ""Google Ads" | US & WW | Expert" at bounding box center [113, 216] width 155 height 33
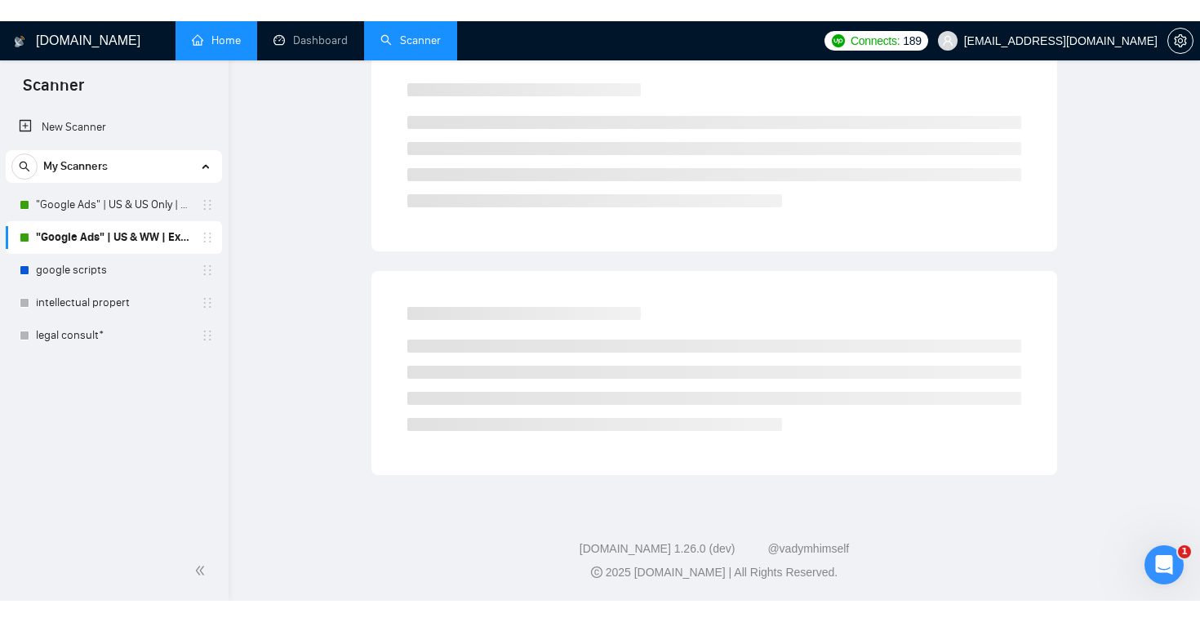
scroll to position [16, 0]
